Goal: Information Seeking & Learning: Learn about a topic

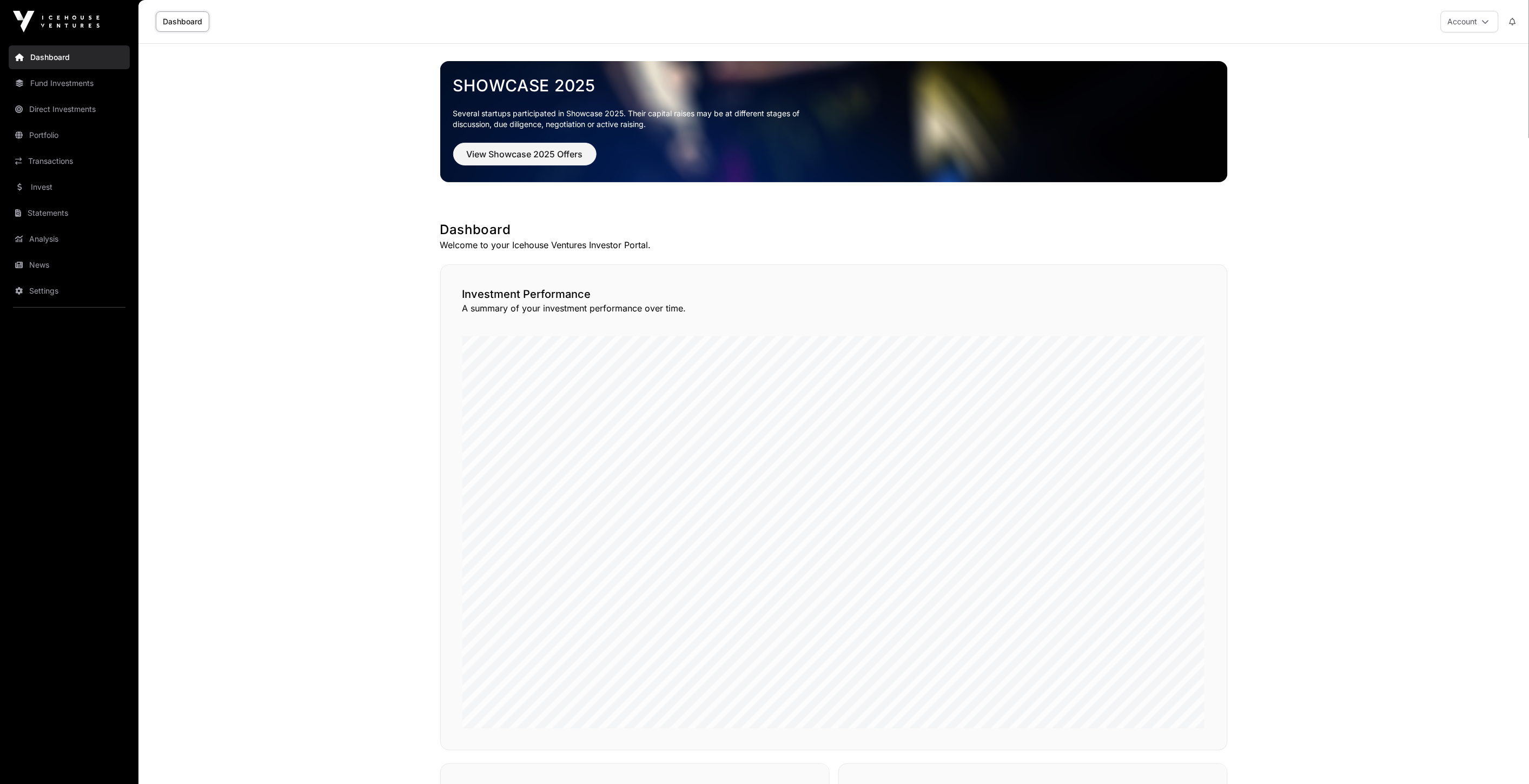
click at [62, 139] on link "Portfolio" at bounding box center [68, 135] width 121 height 24
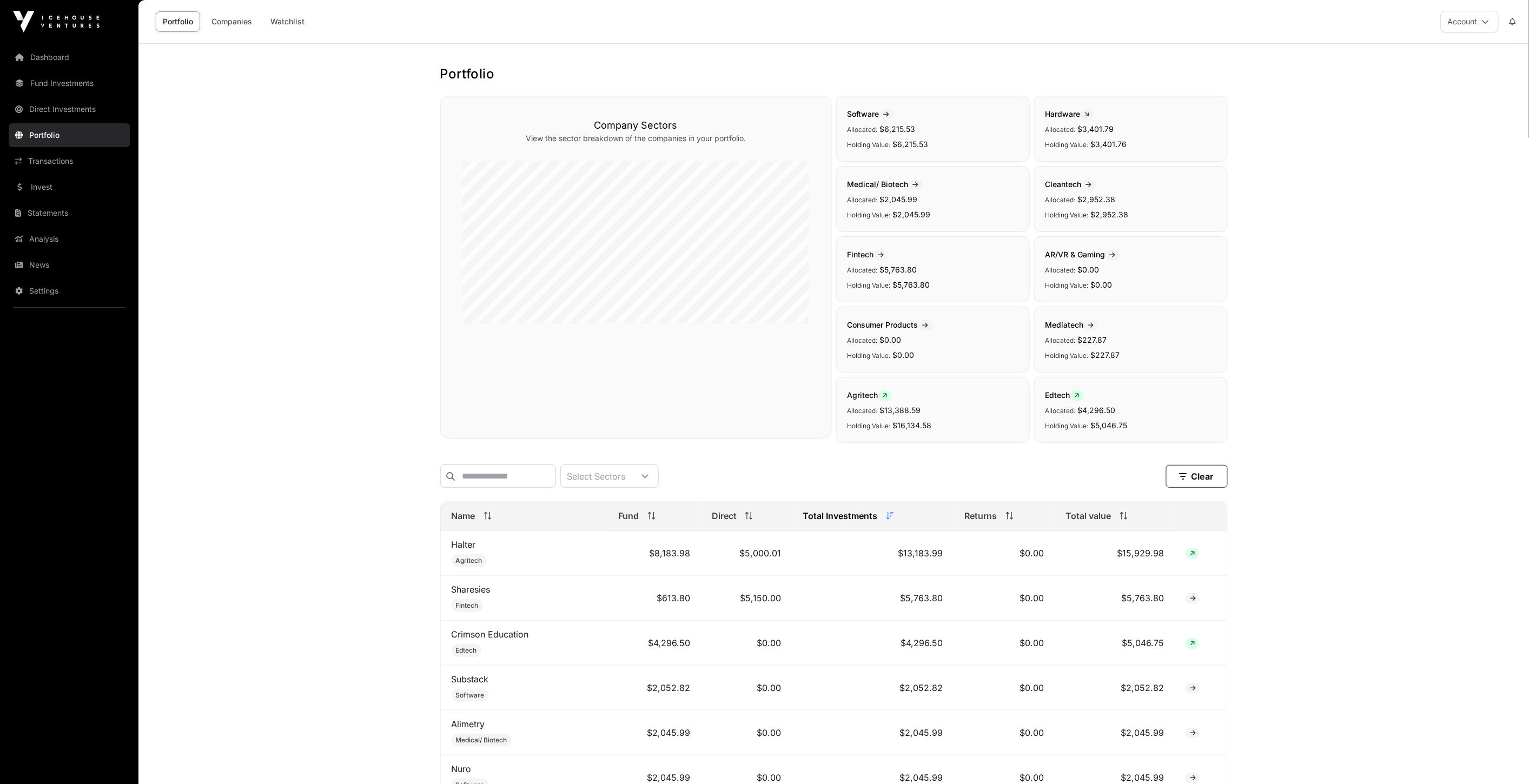
click at [475, 547] on td "Halter Agritech" at bounding box center [525, 553] width 167 height 45
click at [473, 549] on link "Halter" at bounding box center [464, 544] width 25 height 11
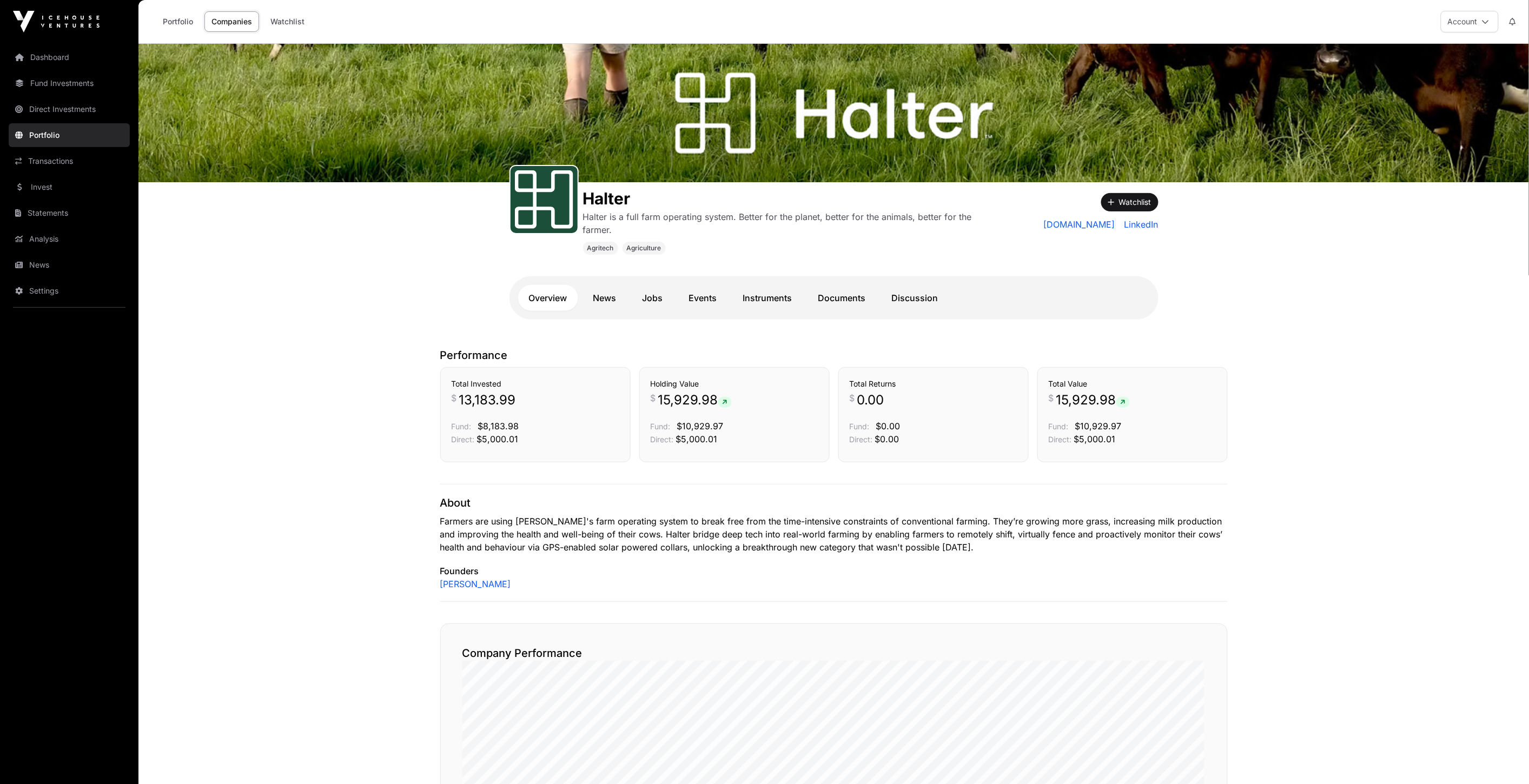
click at [755, 301] on link "Instruments" at bounding box center [768, 298] width 71 height 26
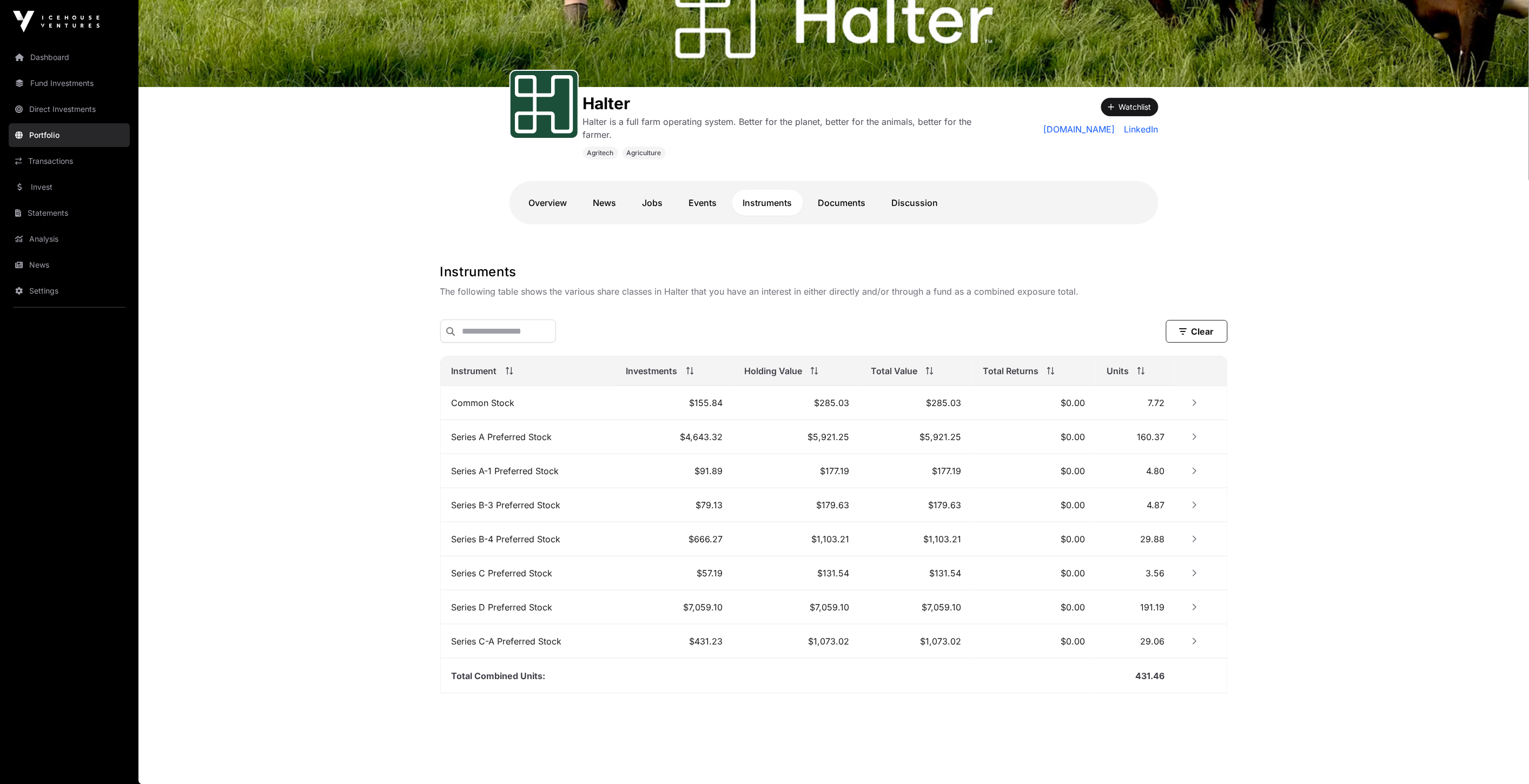
scroll to position [98, 0]
drag, startPoint x: 455, startPoint y: 401, endPoint x: 605, endPoint y: 406, distance: 150.1
click at [605, 406] on td "Common Stock" at bounding box center [529, 402] width 175 height 34
click at [458, 407] on td "Common Stock" at bounding box center [529, 402] width 175 height 34
drag, startPoint x: 445, startPoint y: 366, endPoint x: 1272, endPoint y: 686, distance: 886.8
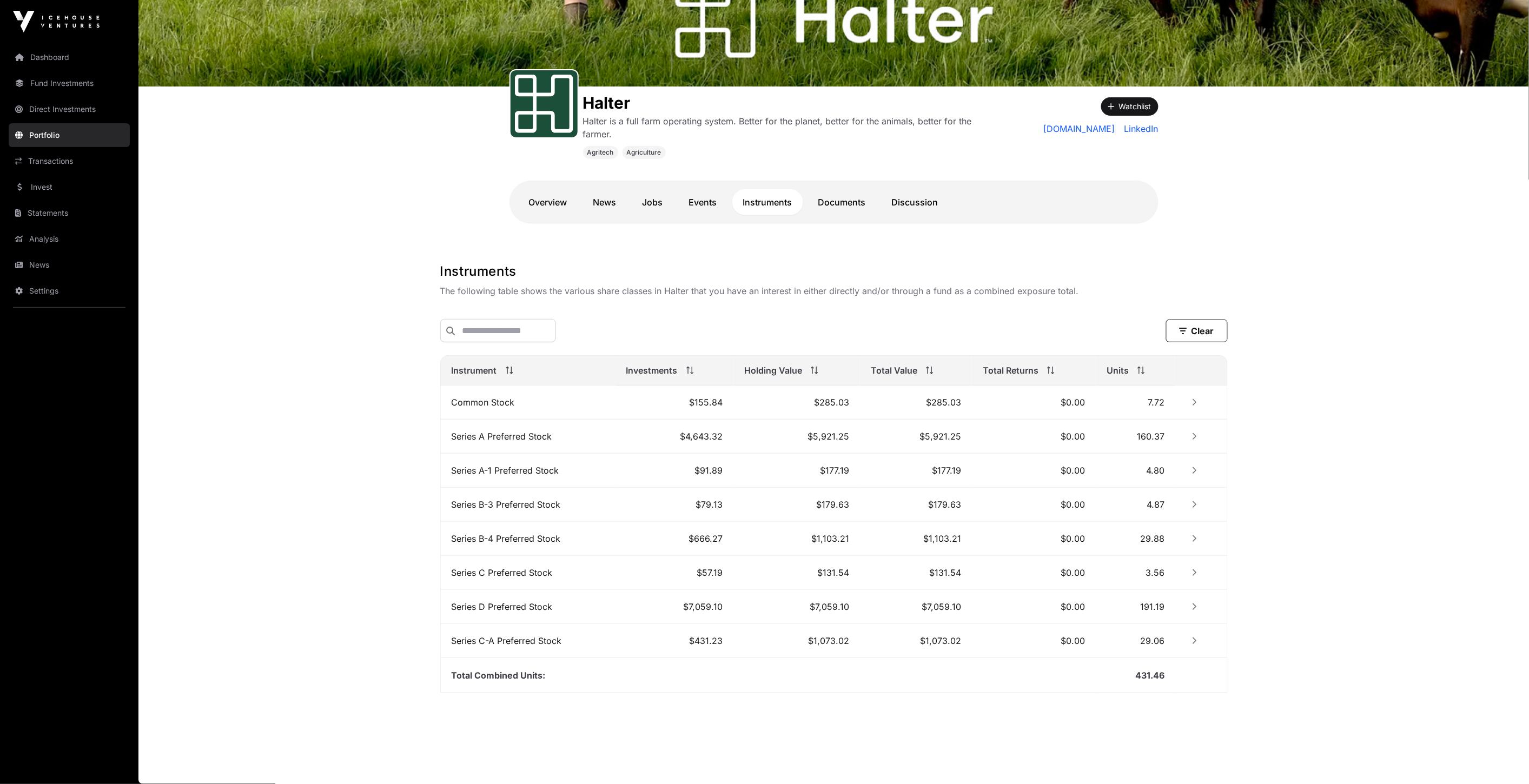
click at [1272, 686] on main "Halter Halter is a full farm operating system. Better for the planet, better fo…" at bounding box center [834, 366] width 1391 height 836
copy thead
click at [247, 262] on main "Halter Halter is a full farm operating system. Better for the planet, better fo…" at bounding box center [834, 366] width 1391 height 836
